Goal: Task Accomplishment & Management: Manage account settings

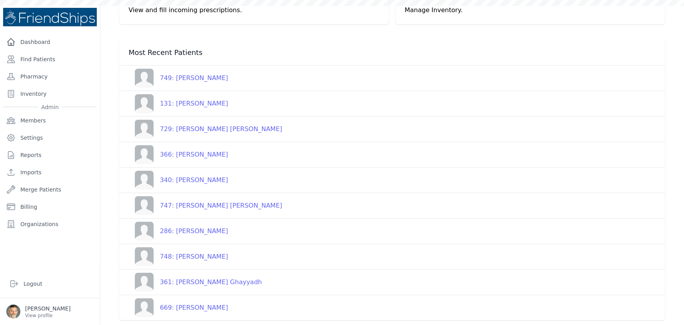
scroll to position [71, 0]
click at [189, 178] on div "340: Yasmine Hashem Ghayyadh" at bounding box center [191, 179] width 74 height 9
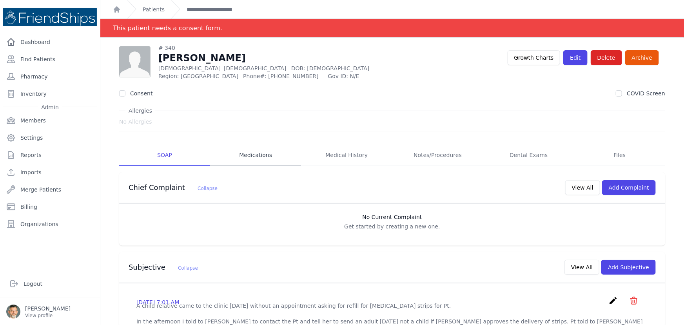
click at [255, 151] on link "Medications" at bounding box center [255, 155] width 91 height 21
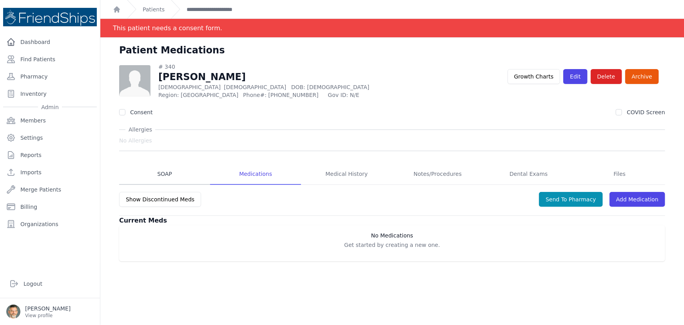
click at [162, 176] on link "SOAP" at bounding box center [164, 173] width 91 height 21
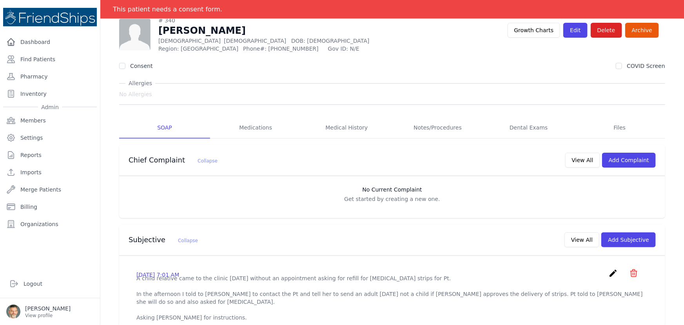
scroll to position [35, 0]
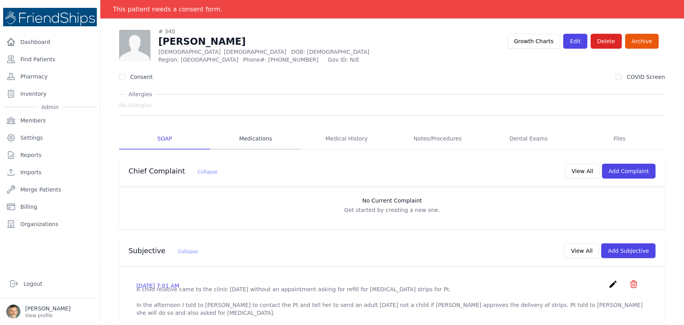
click at [253, 140] on link "Medications" at bounding box center [255, 138] width 91 height 21
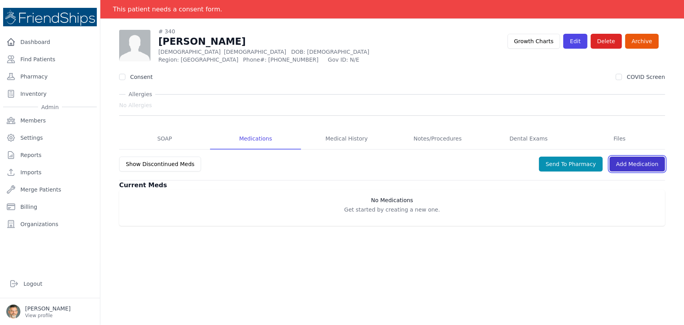
click at [619, 163] on link "Add Medication" at bounding box center [637, 163] width 56 height 15
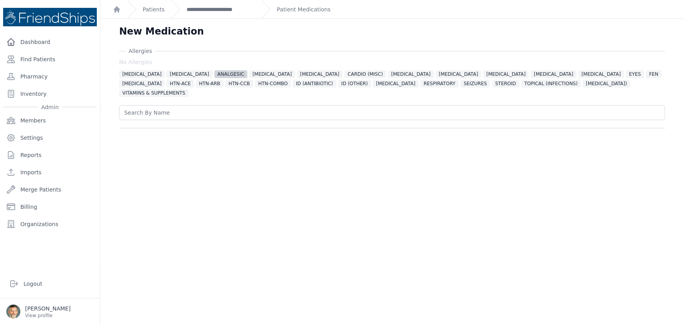
click at [214, 71] on span "ANALGESIC" at bounding box center [230, 74] width 33 height 8
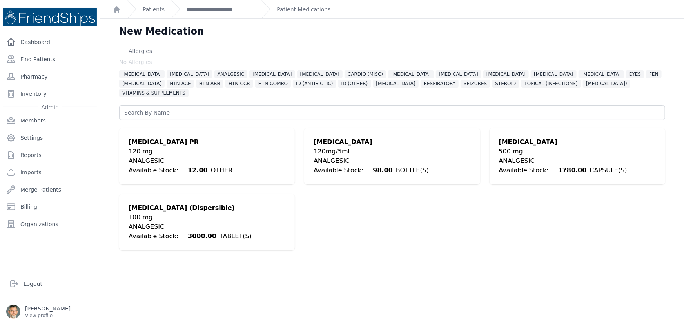
click at [508, 147] on div "500 mg" at bounding box center [563, 151] width 128 height 9
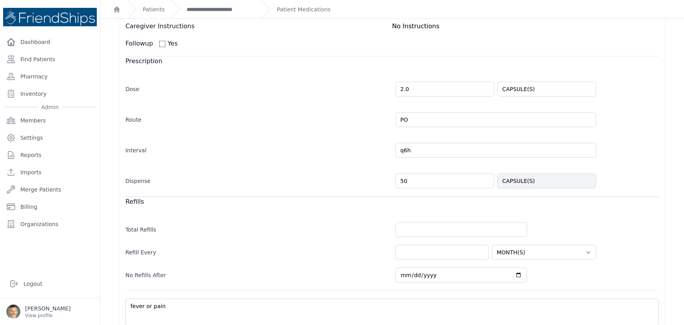
scroll to position [142, 0]
click at [418, 143] on input "q6h" at bounding box center [495, 150] width 201 height 15
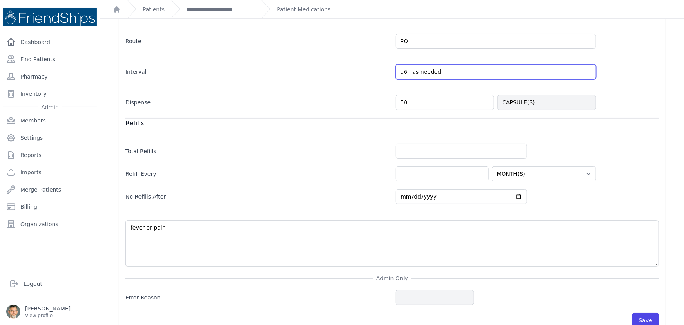
scroll to position [226, 0]
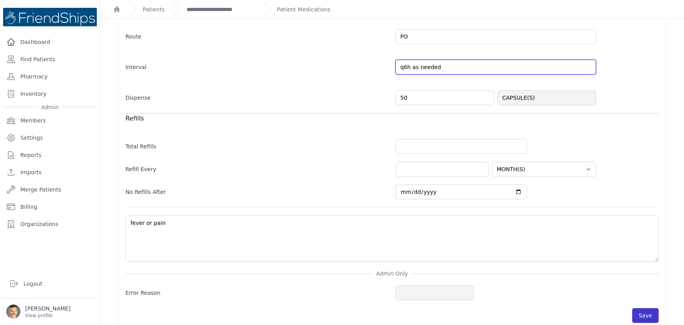
type input "q6h as needed"
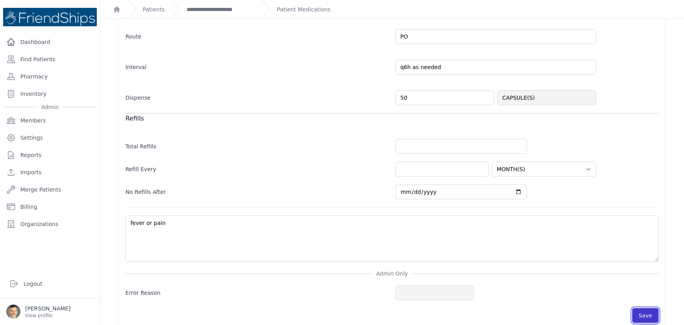
click at [640, 308] on button "Save" at bounding box center [645, 315] width 27 height 15
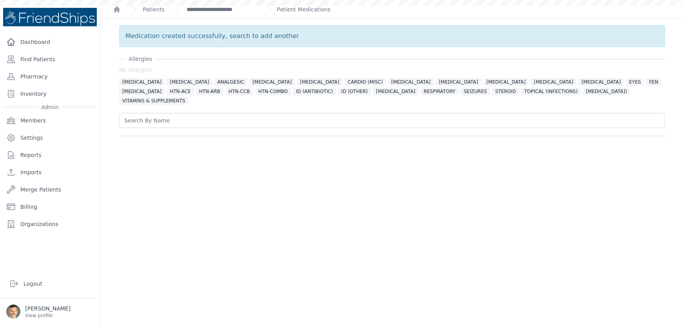
scroll to position [0, 0]
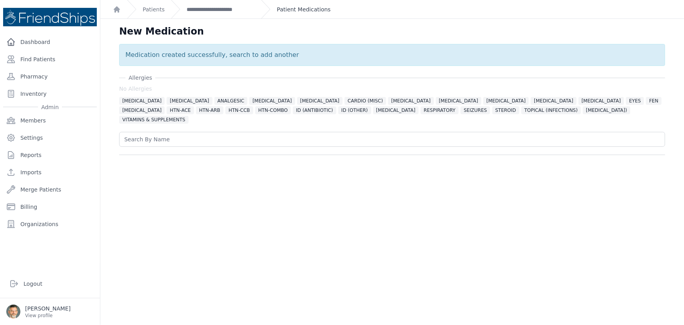
click at [285, 10] on link "Patient Medications" at bounding box center [304, 9] width 54 height 8
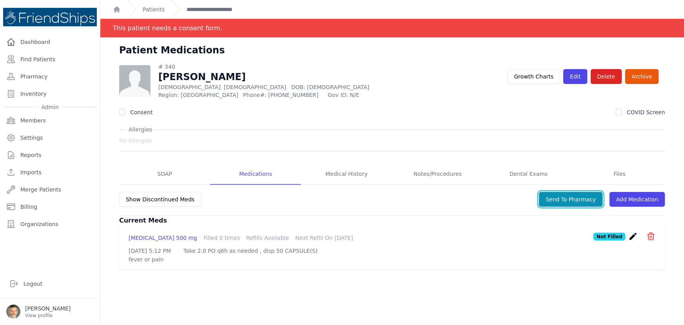
drag, startPoint x: 560, startPoint y: 198, endPoint x: 553, endPoint y: 195, distance: 7.7
click at [560, 198] on button "Send To Pharmacy" at bounding box center [571, 199] width 64 height 15
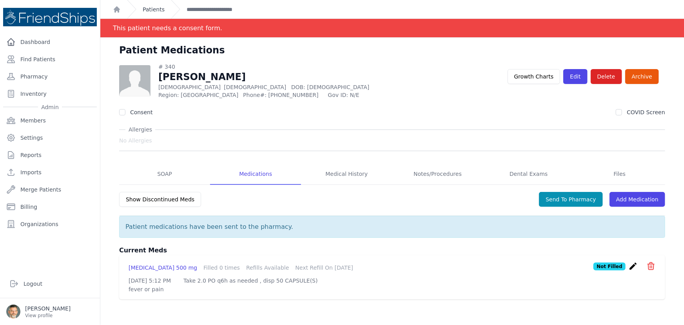
click at [143, 8] on link "Patients" at bounding box center [154, 9] width 22 height 8
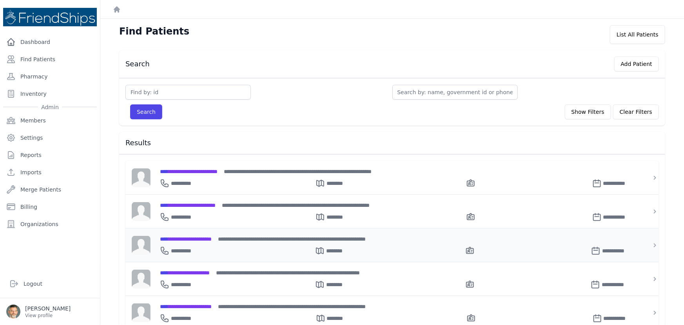
click at [187, 238] on span "**********" at bounding box center [186, 238] width 52 height 5
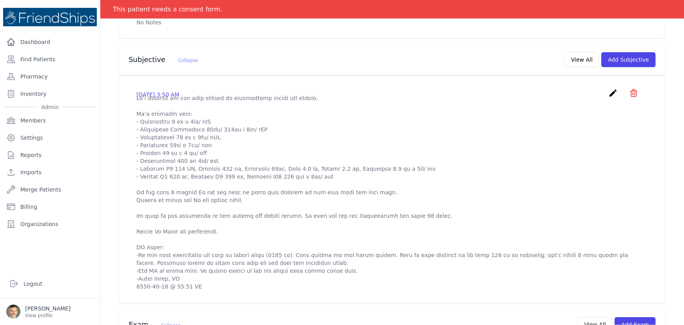
scroll to position [214, 0]
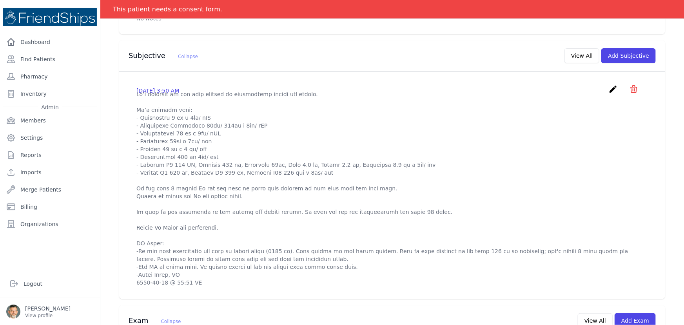
click at [608, 89] on icon "create" at bounding box center [612, 88] width 9 height 9
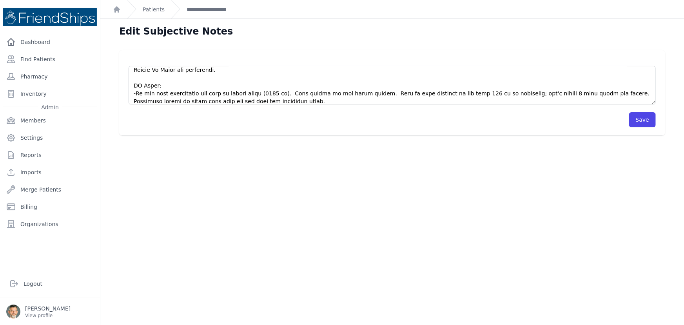
scroll to position [142, 0]
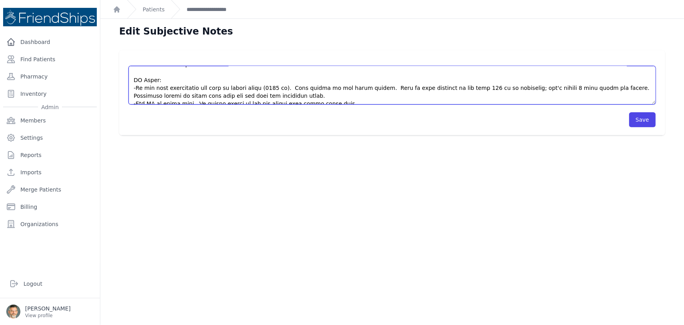
click at [140, 87] on textarea at bounding box center [392, 85] width 527 height 38
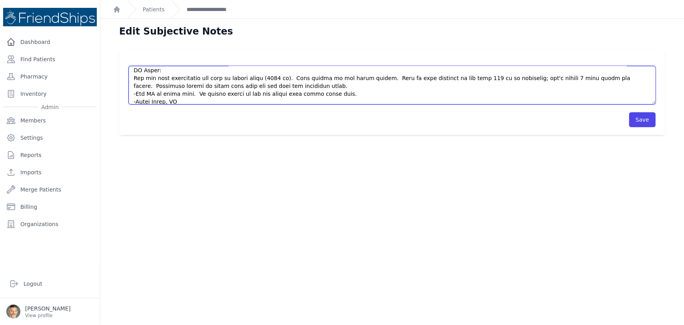
scroll to position [165, 0]
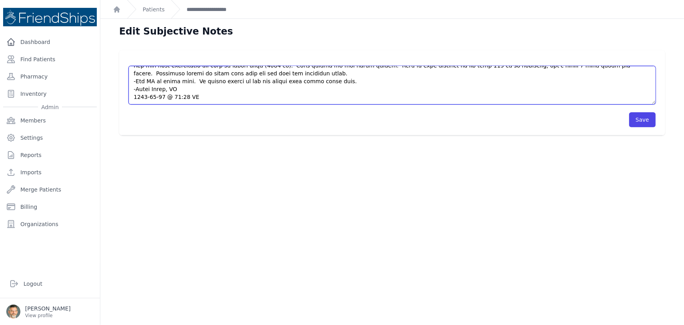
click at [140, 78] on textarea at bounding box center [392, 85] width 527 height 38
type textarea "Pt’s daughter in law came without an appointment asking for refill. Pt’s curren…"
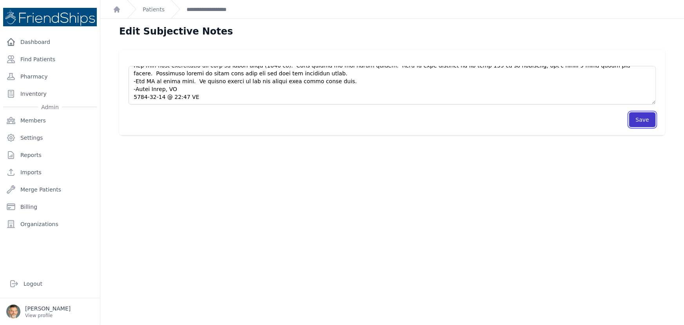
click at [633, 119] on button "Save" at bounding box center [642, 119] width 27 height 15
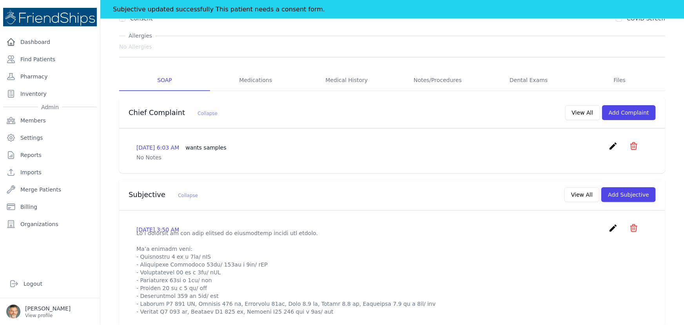
scroll to position [71, 0]
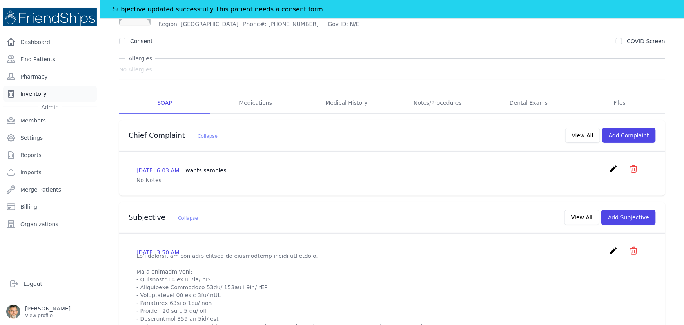
click at [37, 92] on link "Inventory" at bounding box center [50, 94] width 94 height 16
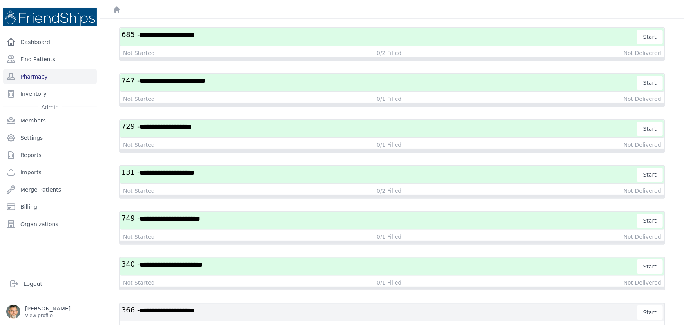
scroll to position [1093, 0]
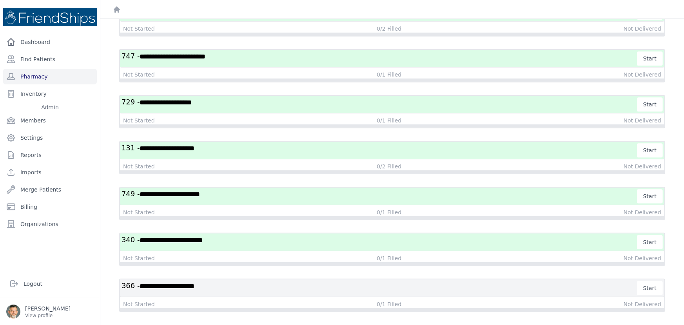
click at [498, 282] on h3 "**********" at bounding box center [380, 288] width 516 height 14
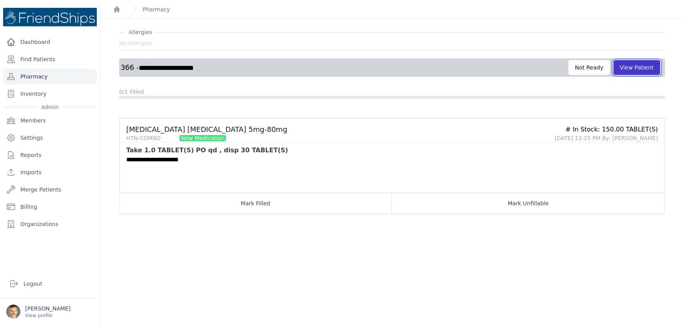
click at [626, 67] on button "View Patient" at bounding box center [636, 67] width 47 height 15
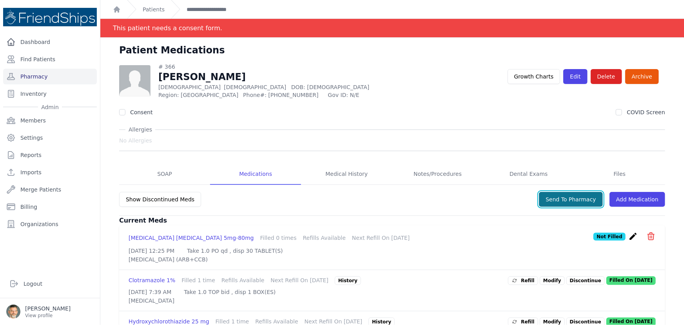
click at [553, 198] on button "Send To Pharmacy" at bounding box center [571, 199] width 64 height 15
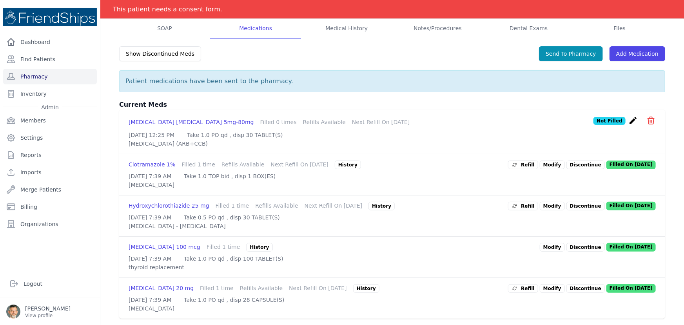
scroll to position [183, 0]
click at [28, 38] on link "Dashboard" at bounding box center [50, 42] width 94 height 16
